Goal: Task Accomplishment & Management: Manage account settings

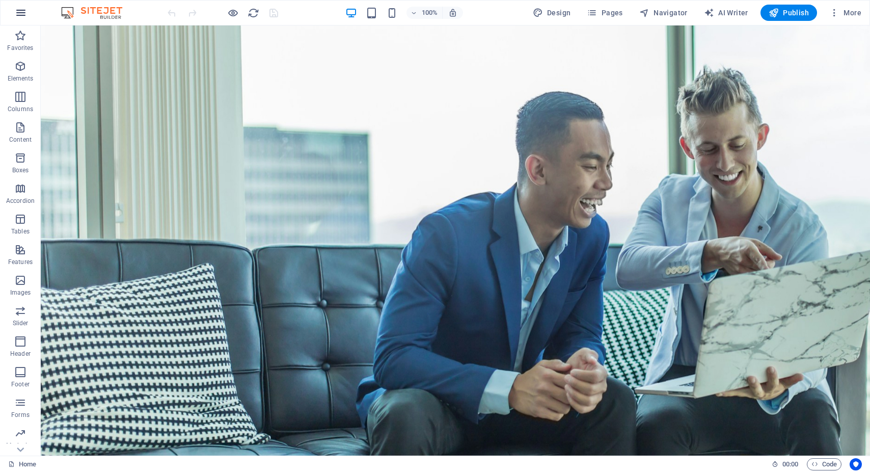
click at [17, 14] on icon "button" at bounding box center [21, 13] width 12 height 12
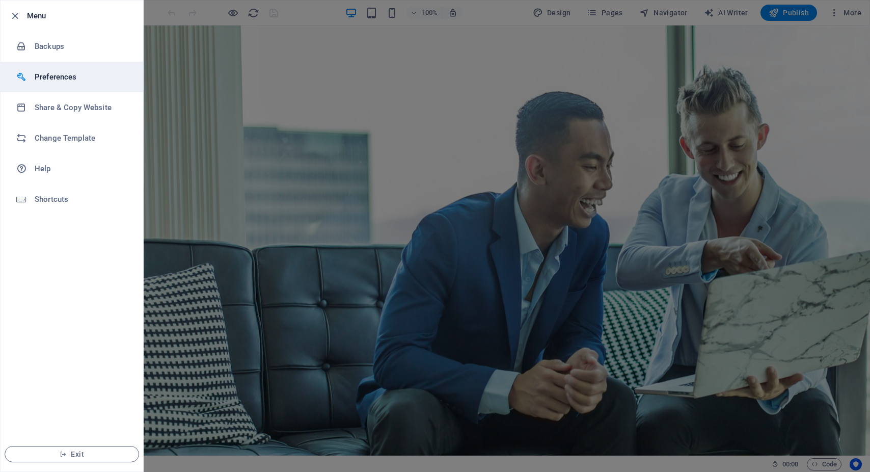
click at [54, 74] on h6 "Preferences" at bounding box center [82, 77] width 94 height 12
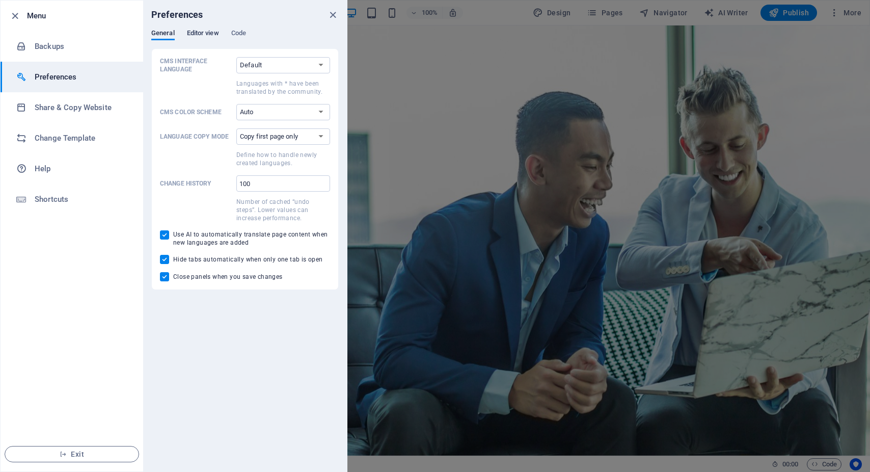
click at [194, 33] on span "Editor view" at bounding box center [203, 34] width 32 height 14
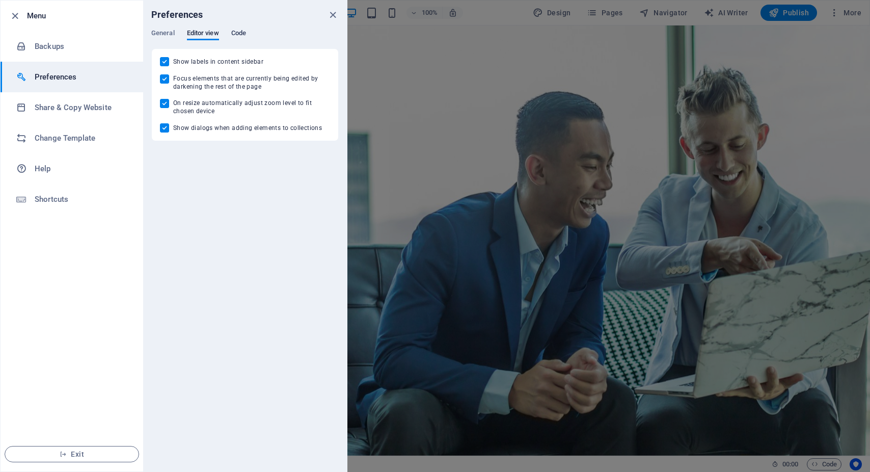
click at [246, 32] on span "Code" at bounding box center [238, 34] width 15 height 14
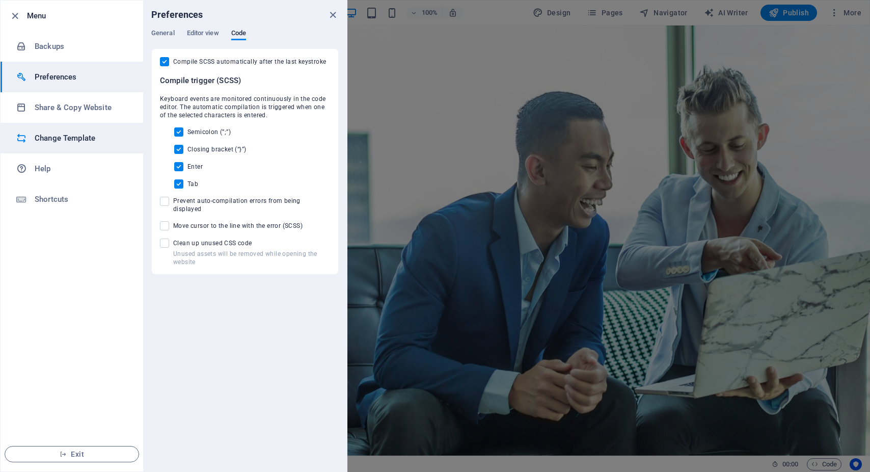
click at [48, 139] on h6 "Change Template" at bounding box center [82, 138] width 94 height 12
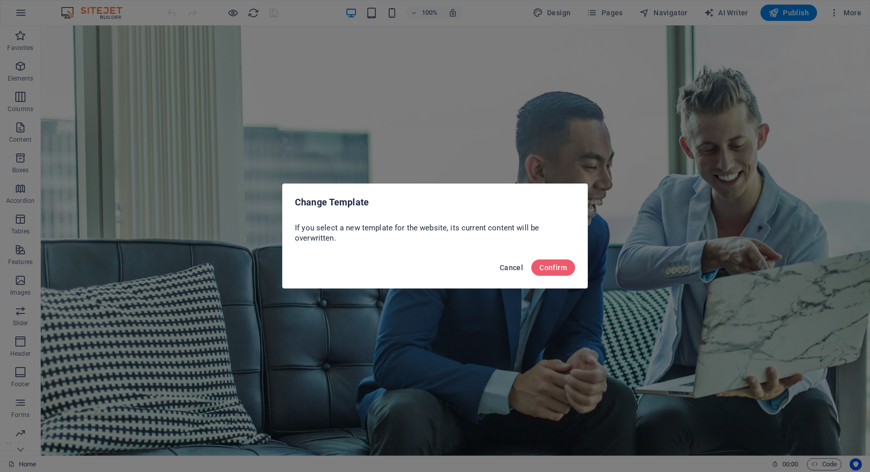
click at [509, 268] on span "Cancel" at bounding box center [511, 267] width 23 height 8
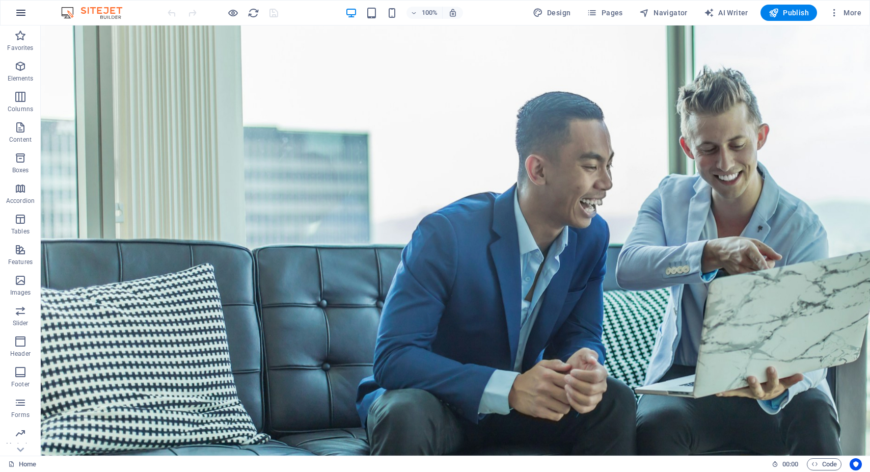
click at [19, 6] on button "button" at bounding box center [21, 13] width 24 height 24
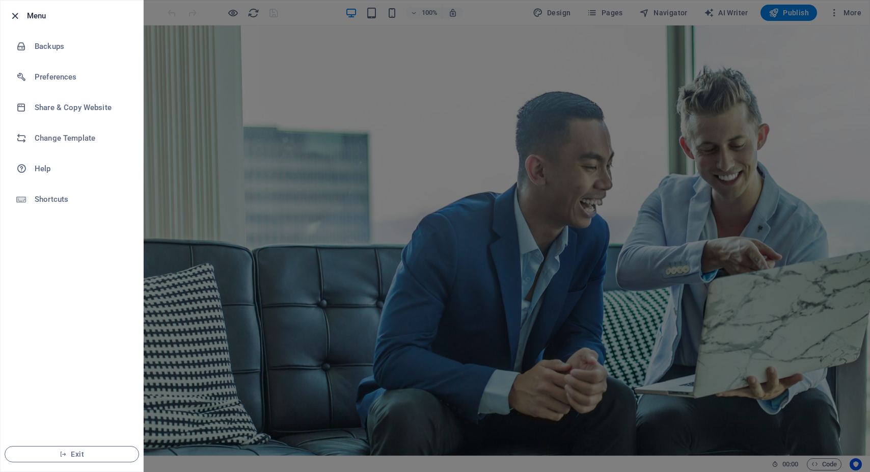
click at [15, 14] on icon "button" at bounding box center [15, 16] width 12 height 12
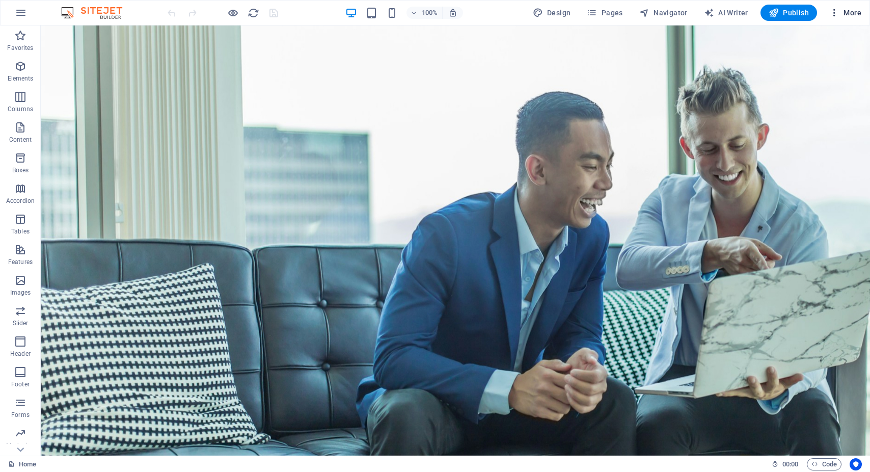
click at [838, 12] on icon "button" at bounding box center [834, 13] width 10 height 10
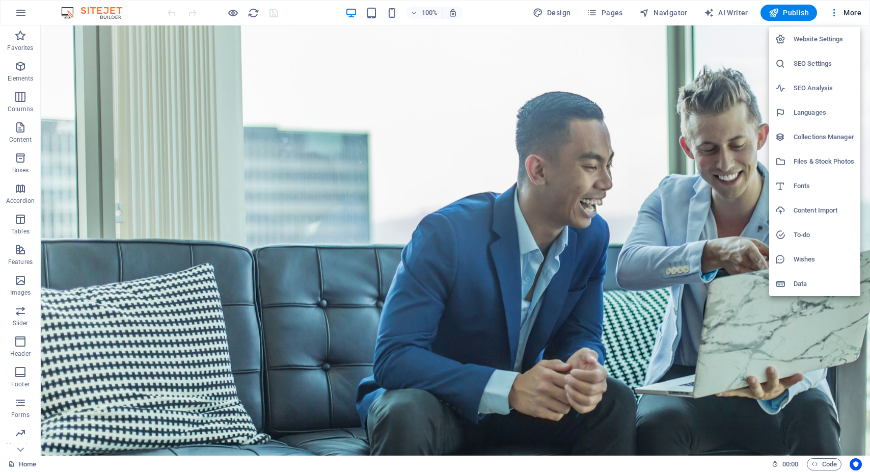
click at [812, 39] on h6 "Website Settings" at bounding box center [824, 39] width 61 height 12
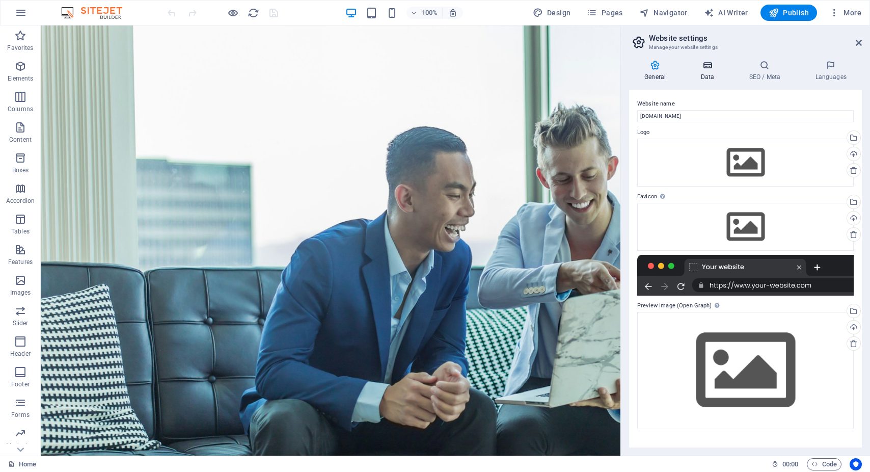
click at [710, 72] on h4 "Data" at bounding box center [709, 70] width 48 height 21
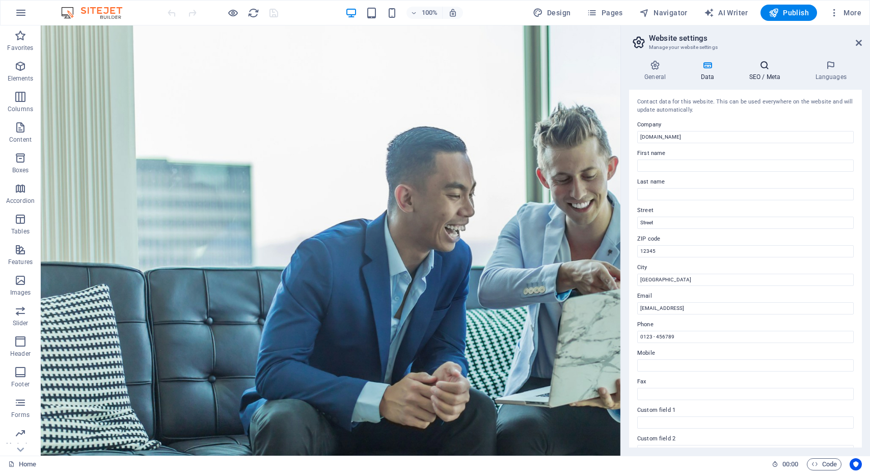
click at [770, 65] on icon at bounding box center [764, 65] width 62 height 10
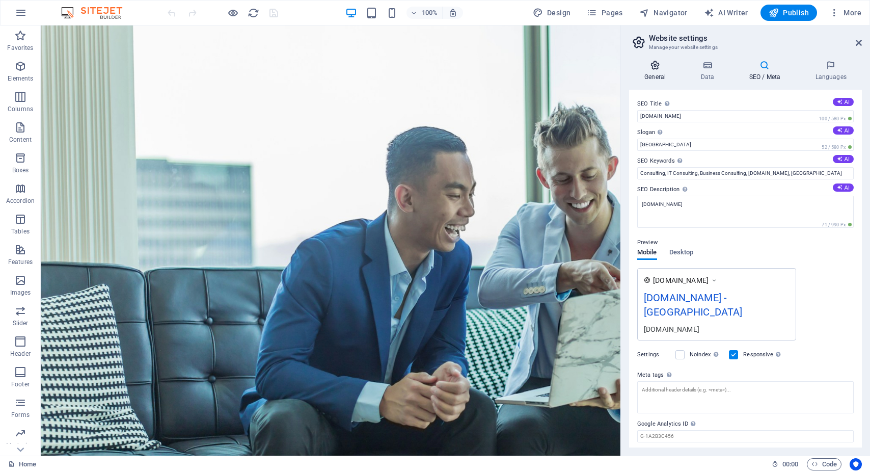
click at [657, 70] on icon at bounding box center [655, 65] width 52 height 10
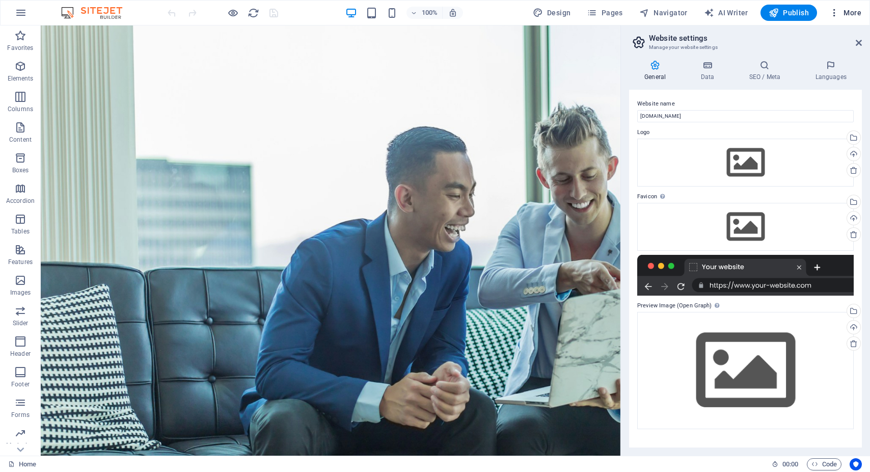
click at [836, 14] on icon "button" at bounding box center [834, 13] width 10 height 10
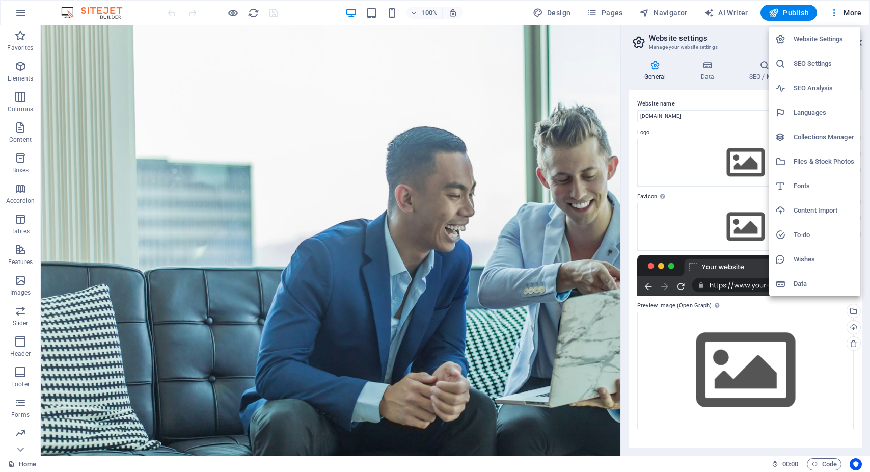
click at [726, 31] on div at bounding box center [435, 236] width 870 height 472
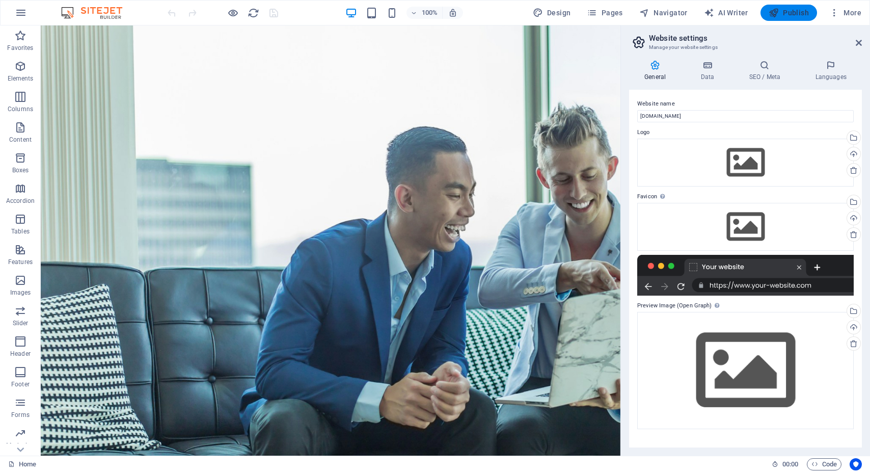
click at [789, 12] on span "Publish" at bounding box center [789, 13] width 40 height 10
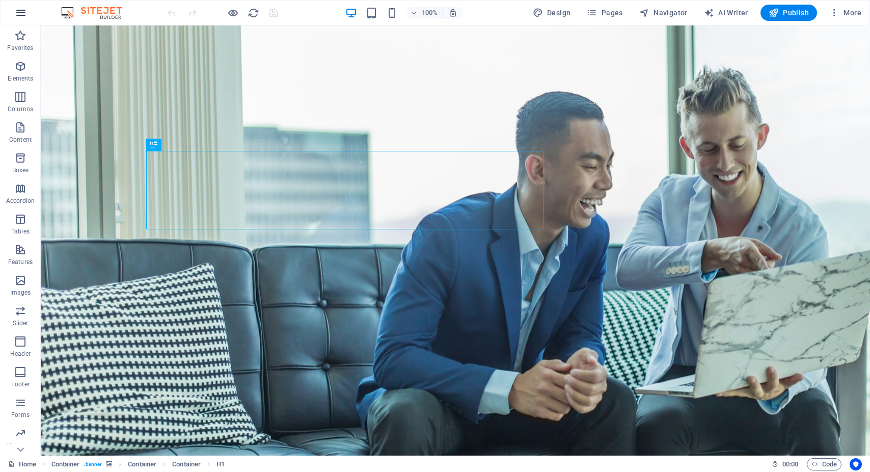
click at [19, 14] on icon "button" at bounding box center [21, 13] width 12 height 12
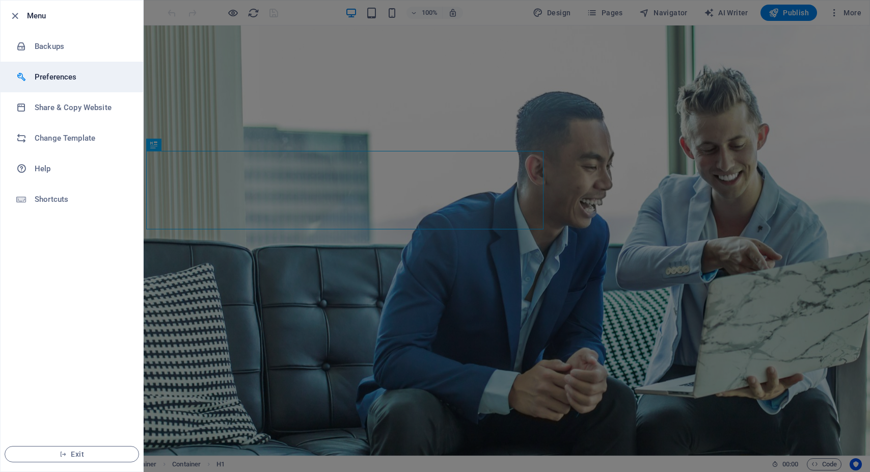
click at [45, 70] on li "Preferences" at bounding box center [72, 77] width 143 height 31
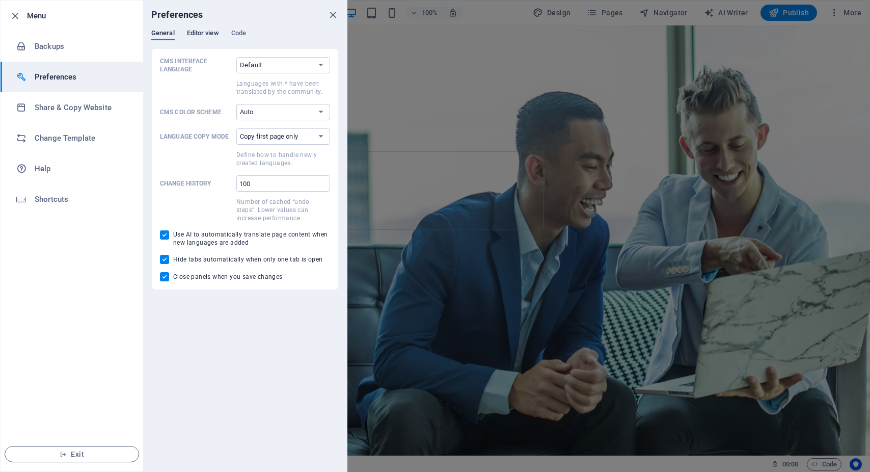
click at [200, 34] on span "Editor view" at bounding box center [203, 34] width 32 height 14
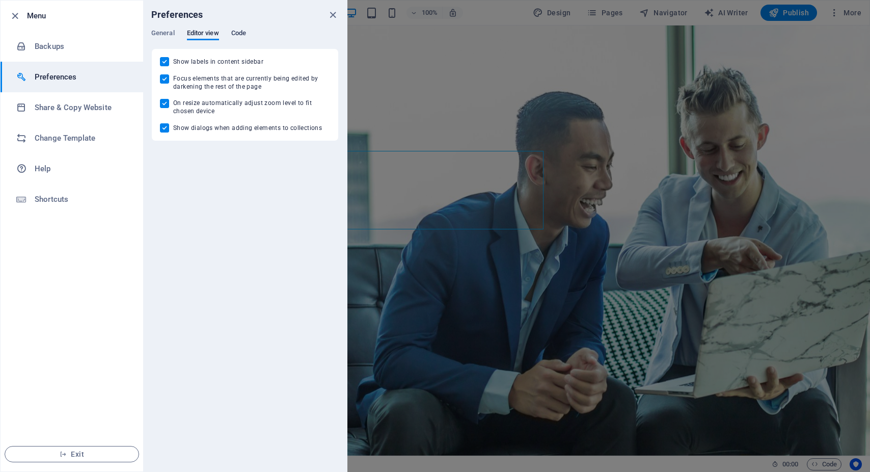
click at [244, 35] on span "Code" at bounding box center [238, 34] width 15 height 14
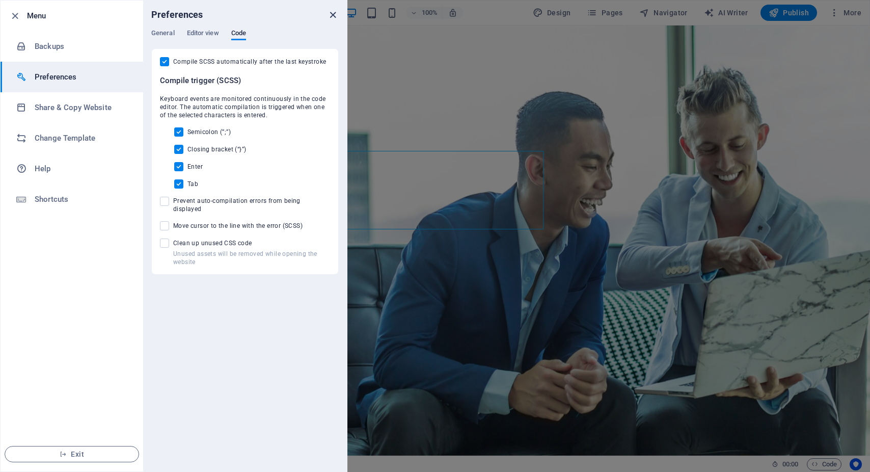
click at [335, 11] on icon "close" at bounding box center [333, 15] width 12 height 12
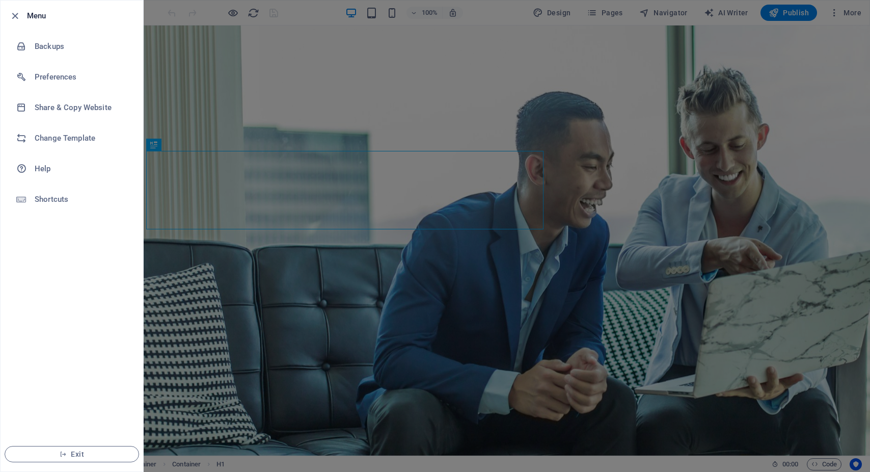
click at [855, 16] on div at bounding box center [435, 236] width 870 height 472
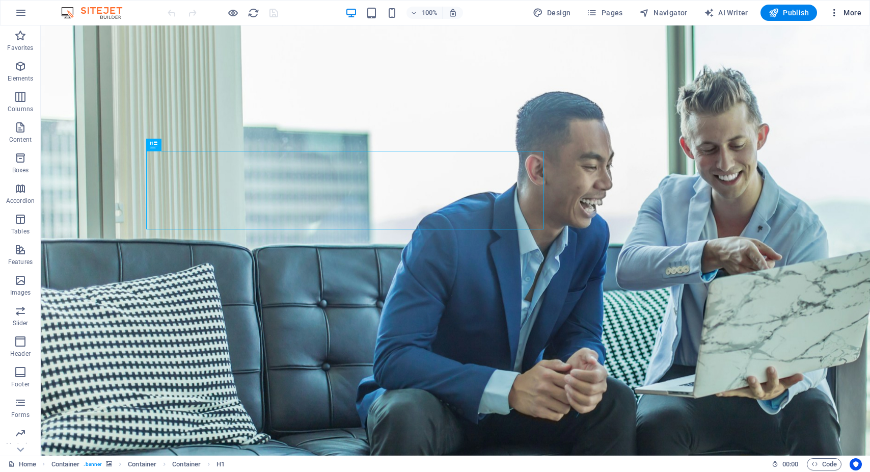
click at [839, 12] on icon "button" at bounding box center [834, 13] width 10 height 10
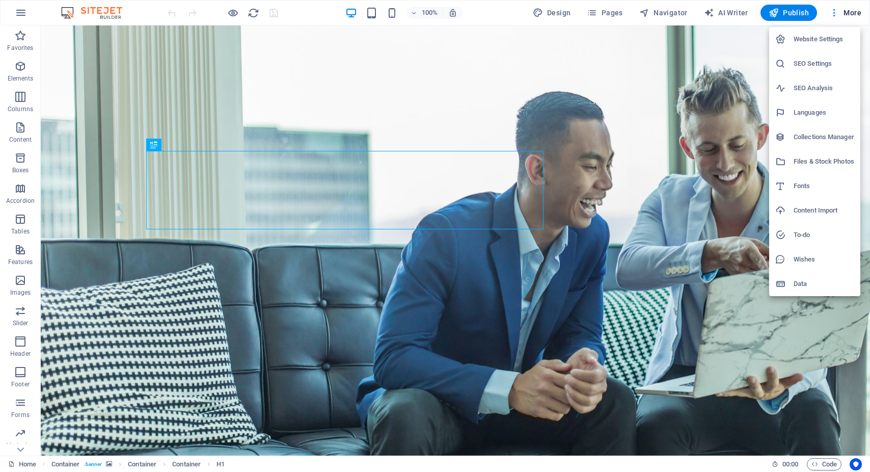
click at [823, 34] on h6 "Website Settings" at bounding box center [824, 39] width 61 height 12
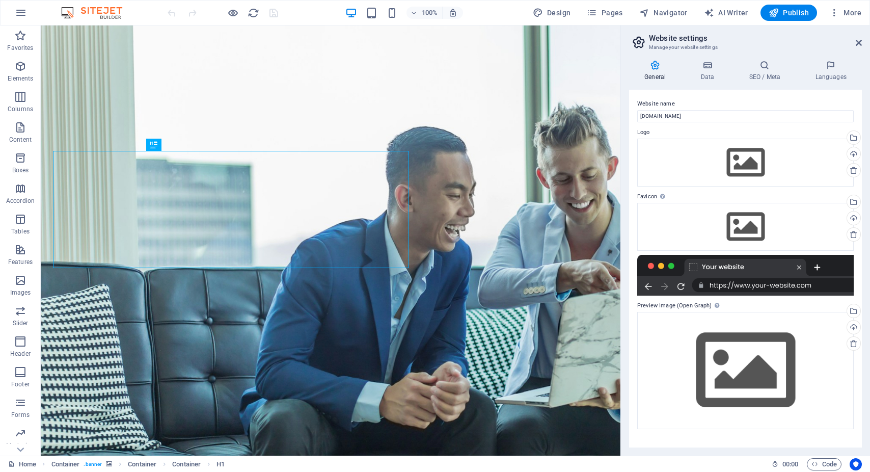
click at [722, 287] on div at bounding box center [745, 275] width 216 height 41
click at [671, 306] on label "Preview Image (Open Graph) This image will be shown when the website is shared …" at bounding box center [745, 306] width 216 height 12
click at [708, 71] on h4 "Data" at bounding box center [709, 70] width 48 height 21
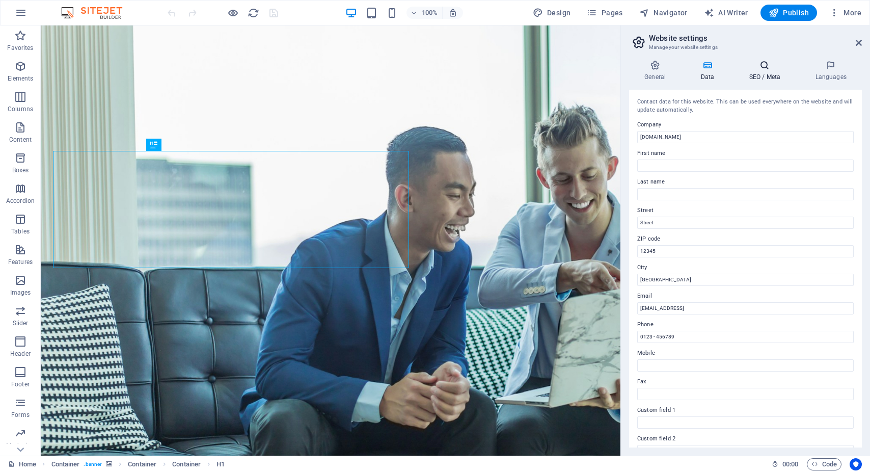
click at [768, 71] on h4 "SEO / Meta" at bounding box center [766, 70] width 66 height 21
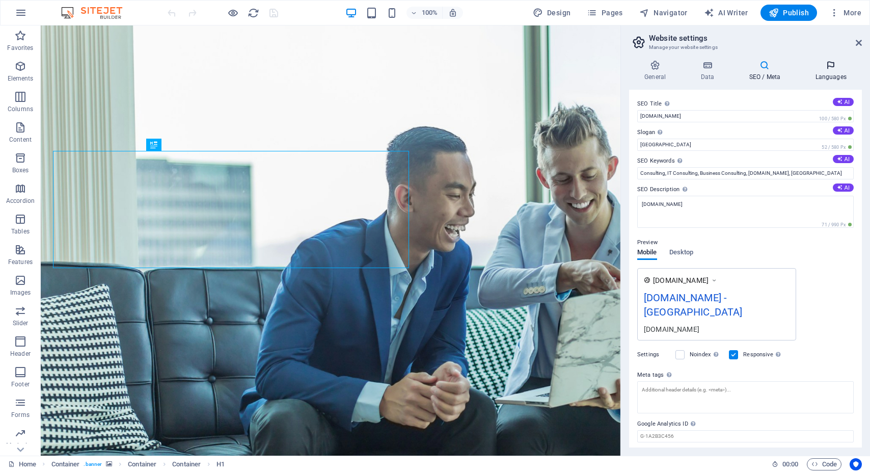
click at [833, 67] on icon at bounding box center [831, 65] width 62 height 10
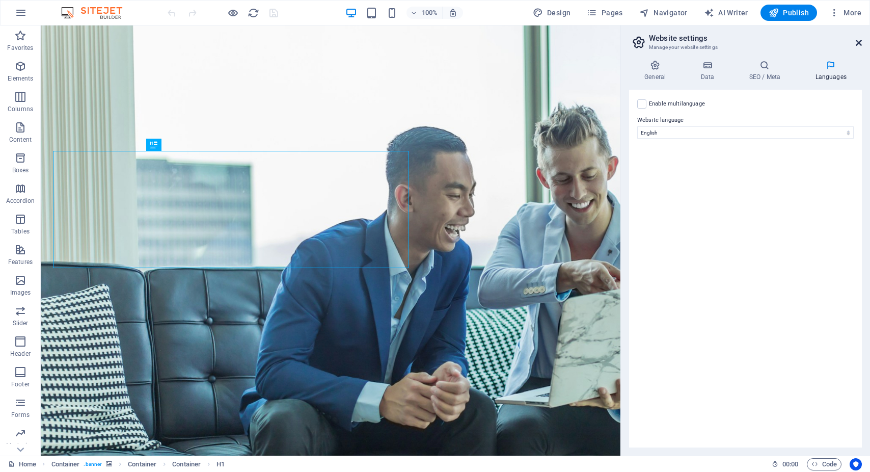
click at [859, 41] on icon at bounding box center [859, 43] width 6 height 8
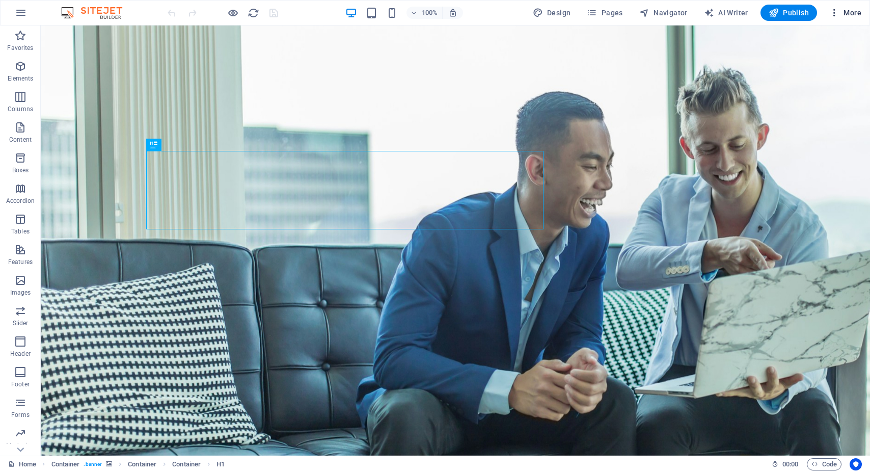
click at [847, 11] on span "More" at bounding box center [845, 13] width 32 height 10
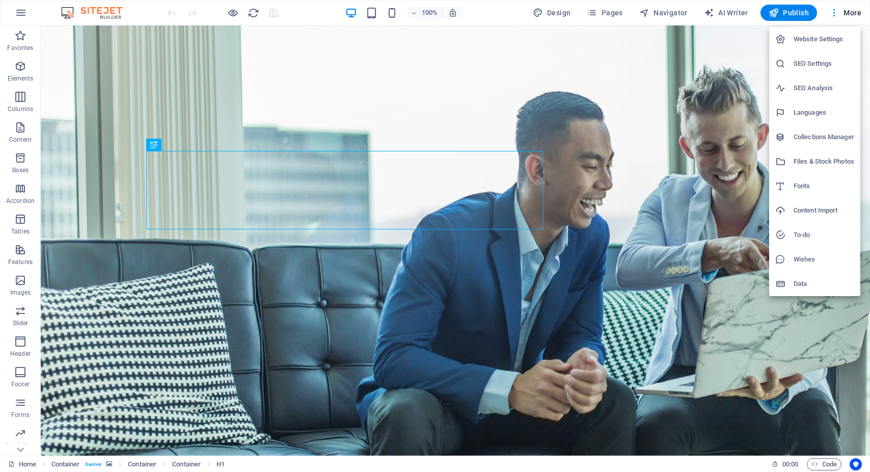
click at [619, 130] on div at bounding box center [435, 236] width 870 height 472
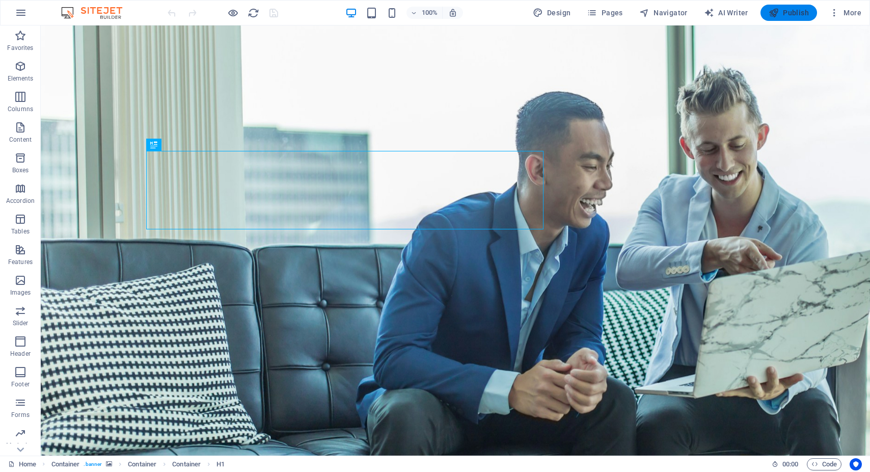
click at [787, 11] on span "Publish" at bounding box center [789, 13] width 40 height 10
